Goal: Task Accomplishment & Management: Manage account settings

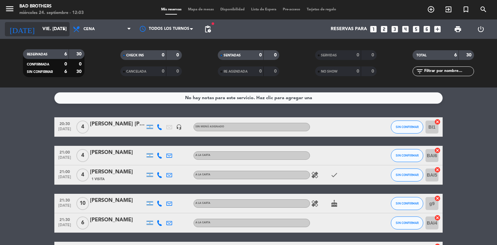
click at [59, 25] on input "vie. [DATE]" at bounding box center [69, 29] width 61 height 12
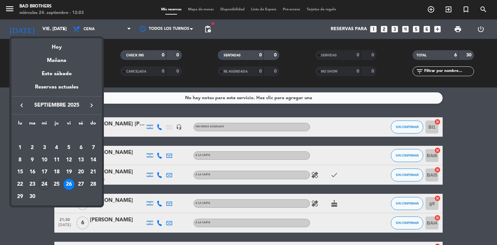
click at [94, 103] on icon "keyboard_arrow_right" at bounding box center [92, 105] width 8 height 8
click at [59, 172] on div "20" at bounding box center [56, 171] width 11 height 11
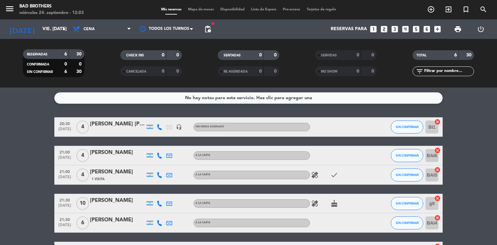
type input "[DEMOGRAPHIC_DATA] [DATE]"
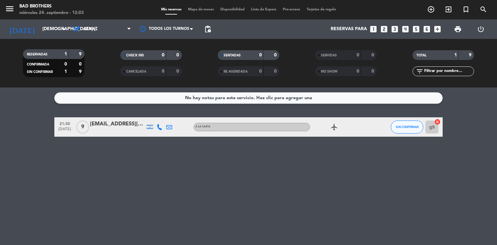
click at [103, 124] on div "[EMAIL_ADDRESS][DOMAIN_NAME]" at bounding box center [117, 124] width 55 height 8
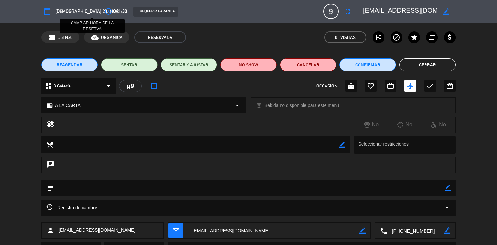
click at [105, 11] on icon "access_time" at bounding box center [109, 11] width 8 height 8
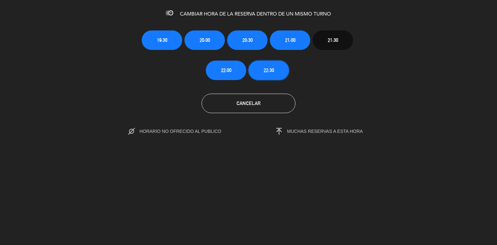
click at [263, 71] on button "22:30" at bounding box center [268, 70] width 40 height 19
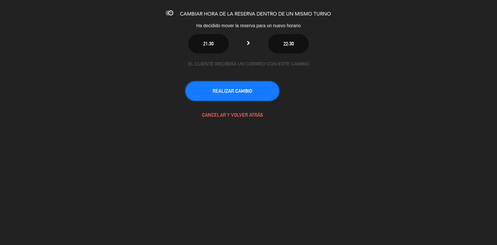
click at [250, 93] on button "REALIZAR CAMBIO" at bounding box center [232, 90] width 94 height 19
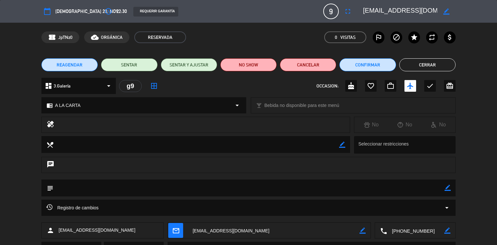
click at [424, 66] on button "Cerrar" at bounding box center [427, 64] width 56 height 13
